Goal: Task Accomplishment & Management: Complete application form

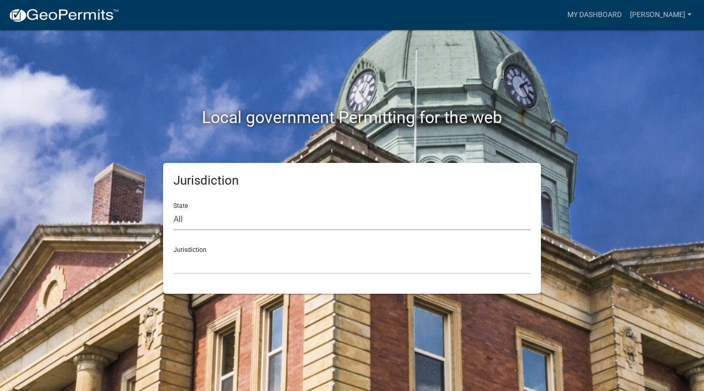
click at [388, 217] on select "All [US_STATE] [US_STATE] [US_STATE] [US_STATE] [US_STATE] [US_STATE] [US_STATE…" at bounding box center [351, 219] width 357 height 21
click at [424, 39] on div "Local government Permitting for the web" at bounding box center [352, 96] width 590 height 133
click at [228, 229] on select "All [US_STATE] [US_STATE] [US_STATE] [US_STATE] [US_STATE] [US_STATE] [US_STATE…" at bounding box center [351, 219] width 357 height 21
select select "[US_STATE]"
click at [173, 209] on select "All Colorado Georgia Indiana Iowa Kansas Minnesota Ohio South Carolina Wisconsin" at bounding box center [351, 219] width 357 height 21
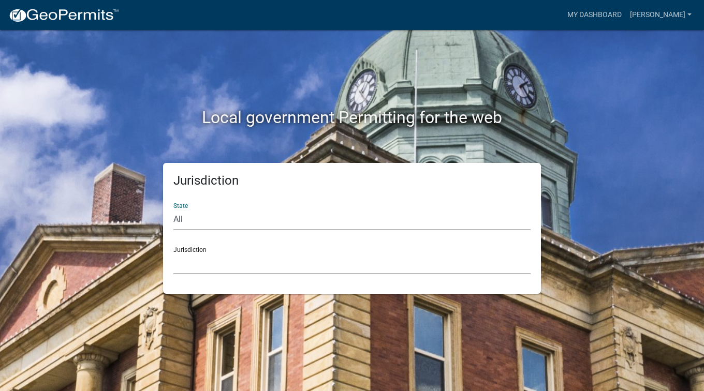
click at [229, 257] on select "Becker County, Minnesota Benton County, Minnesota Carlton County, Minnesota Cit…" at bounding box center [351, 263] width 357 height 21
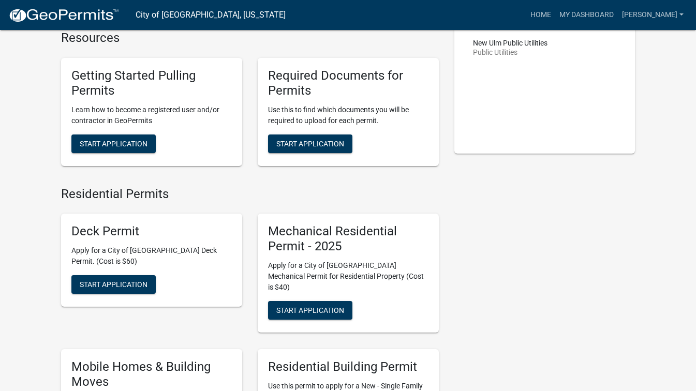
scroll to position [155, 0]
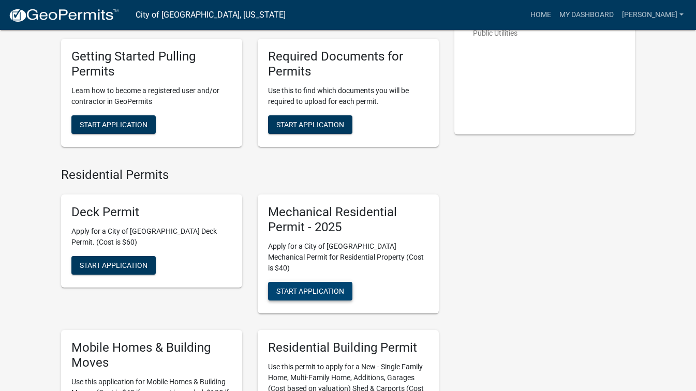
click at [324, 287] on span "Start Application" at bounding box center [310, 291] width 68 height 8
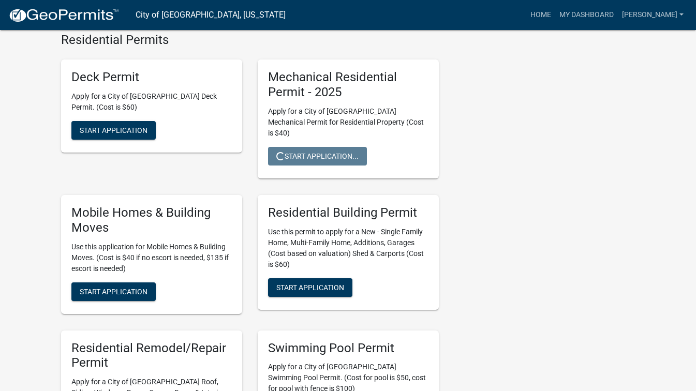
scroll to position [135, 0]
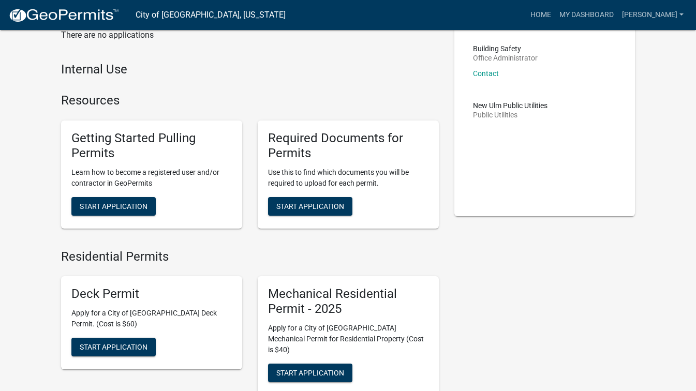
scroll to position [155, 0]
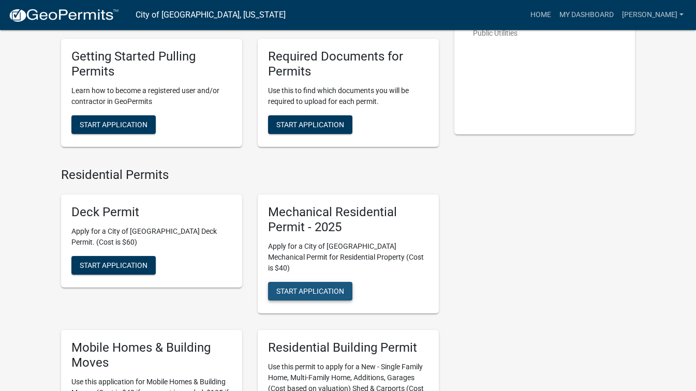
click at [313, 282] on button "Start Application" at bounding box center [310, 291] width 84 height 19
click at [383, 265] on div "Mechanical Residential Permit - 2025 Apply for a City of [GEOGRAPHIC_DATA] Mech…" at bounding box center [348, 254] width 181 height 119
click at [618, 14] on link "My Dashboard" at bounding box center [587, 15] width 63 height 20
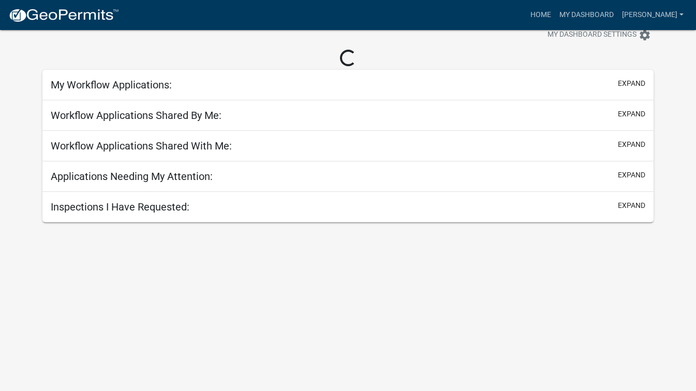
scroll to position [30, 0]
click at [556, 13] on link "Home" at bounding box center [541, 15] width 29 height 20
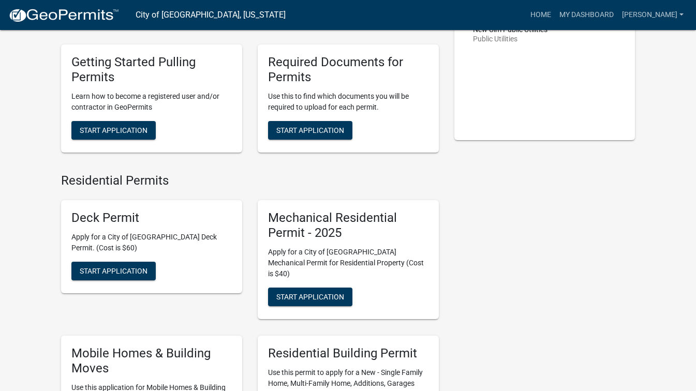
scroll to position [207, 0]
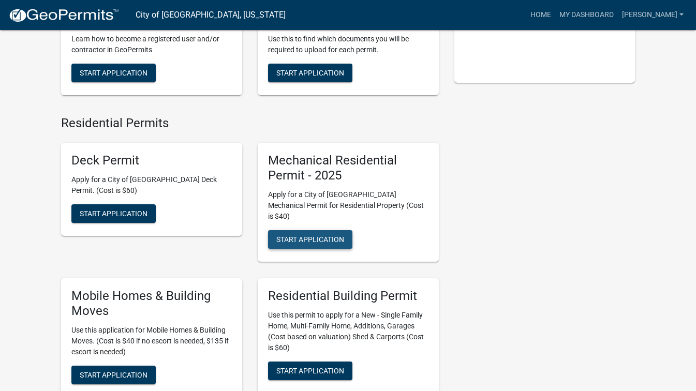
click at [312, 236] on span "Start Application" at bounding box center [310, 240] width 68 height 8
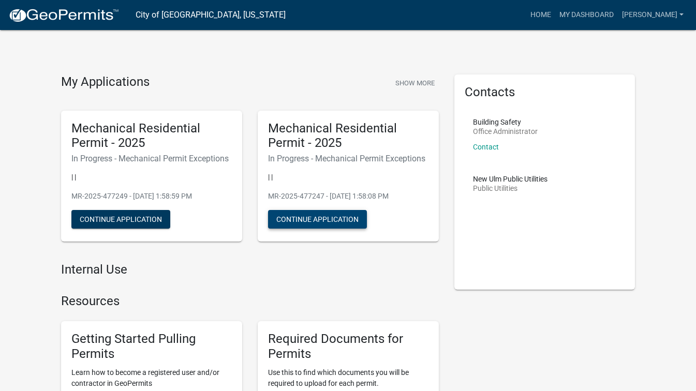
click at [359, 222] on button "Continue Application" at bounding box center [317, 219] width 99 height 19
click at [682, 17] on link "[PERSON_NAME]" at bounding box center [653, 15] width 70 height 20
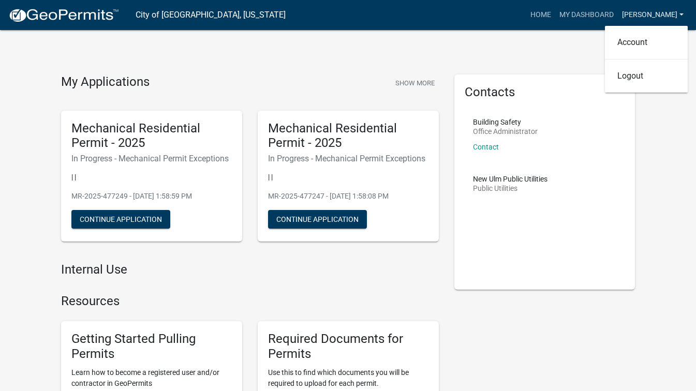
scroll to position [155, 0]
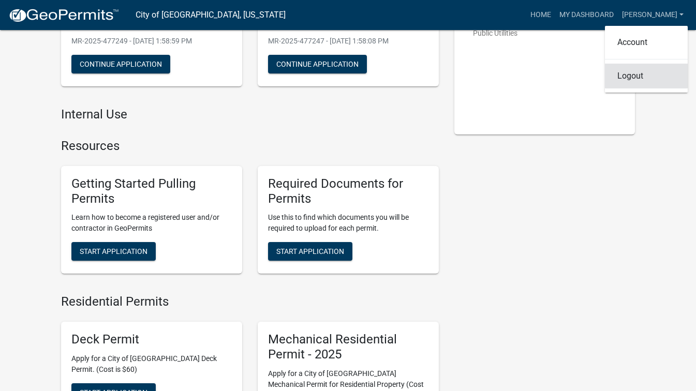
click at [656, 85] on link "Logout" at bounding box center [646, 76] width 83 height 25
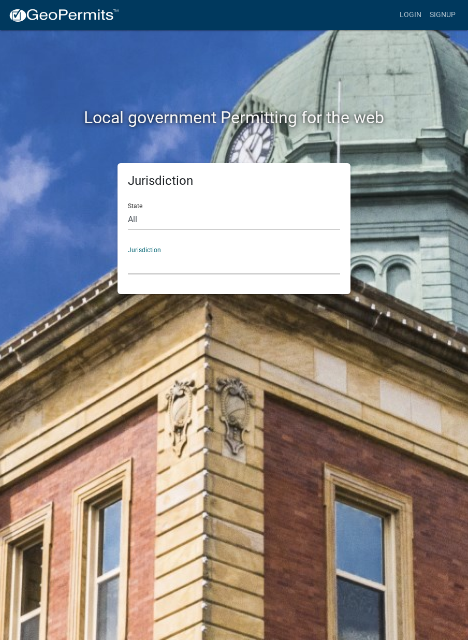
click at [298, 270] on select "[GEOGRAPHIC_DATA], [US_STATE] [GEOGRAPHIC_DATA], [US_STATE][PERSON_NAME][GEOGRA…" at bounding box center [234, 263] width 212 height 21
drag, startPoint x: -2, startPoint y: 30, endPoint x: 93, endPoint y: -38, distance: 116.9
click at [93, 0] on html "Internet Explorer does NOT work with GeoPermits. Get a new browser for more sec…" at bounding box center [234, 320] width 468 height 640
